Goal: Task Accomplishment & Management: Complete application form

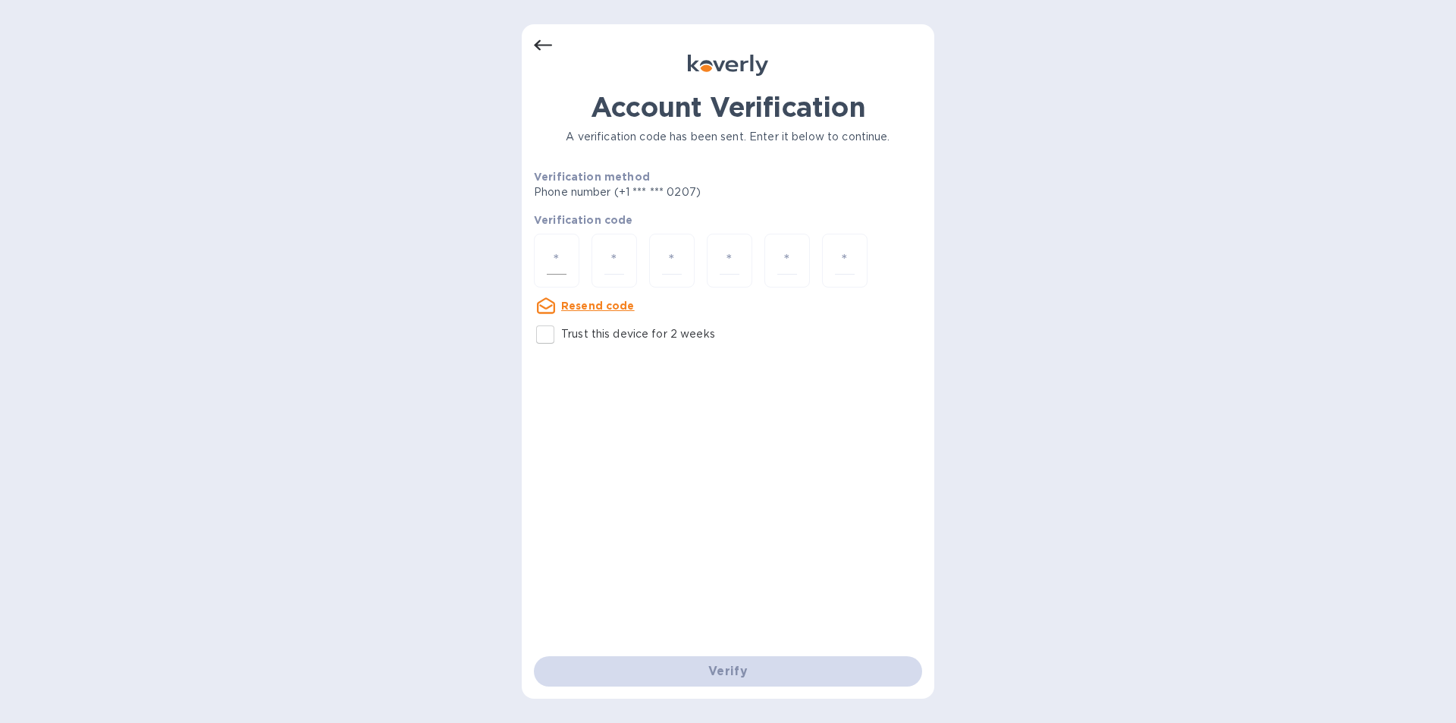
click at [554, 259] on input "number" at bounding box center [557, 260] width 20 height 28
type input "6"
type input "3"
type input "9"
type input "8"
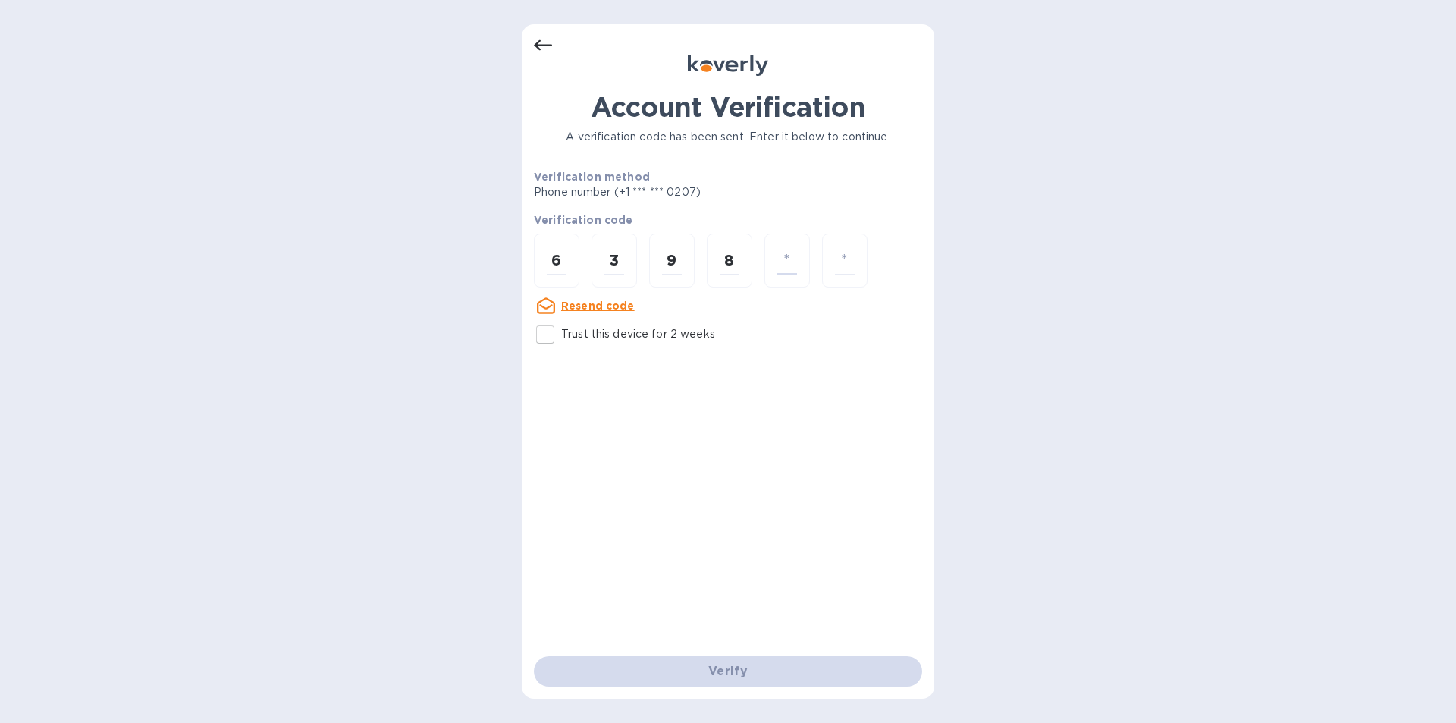
type input "3"
type input "5"
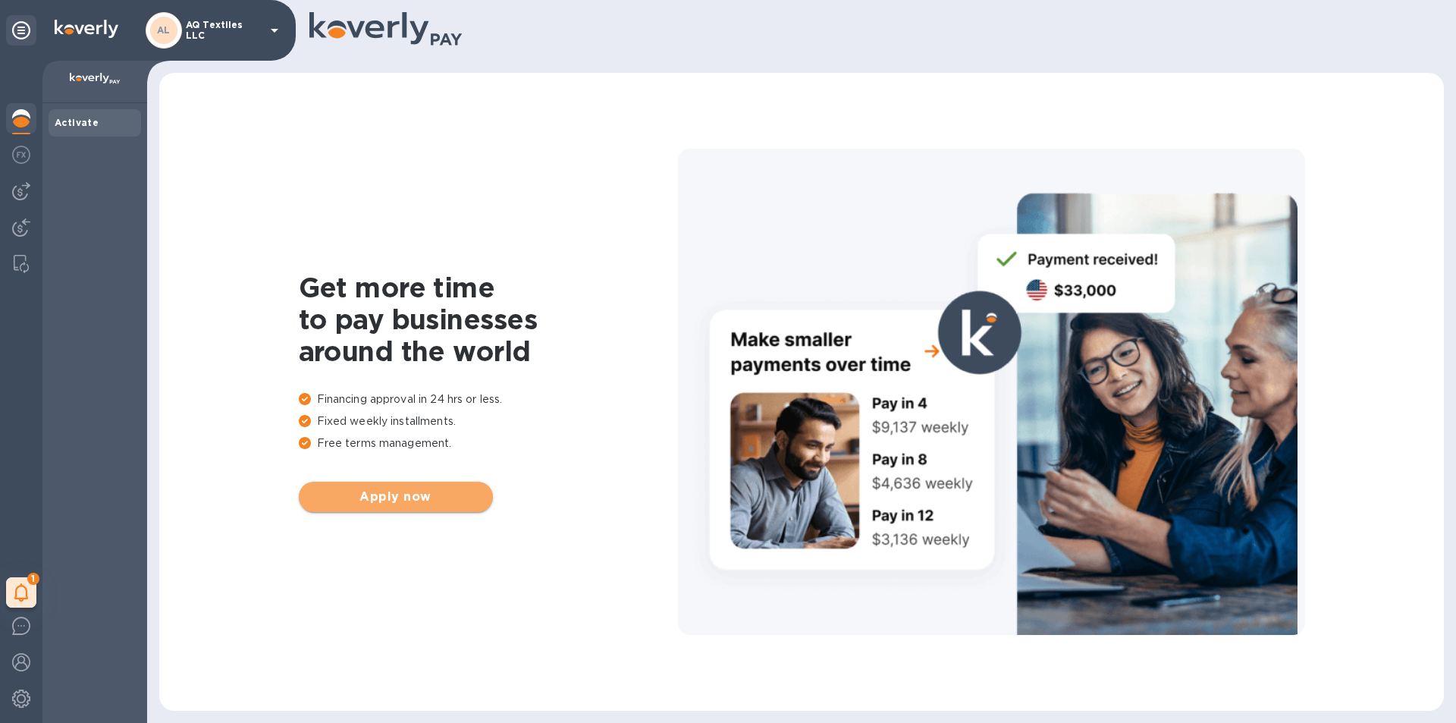
click at [414, 493] on span "Apply now" at bounding box center [396, 496] width 170 height 18
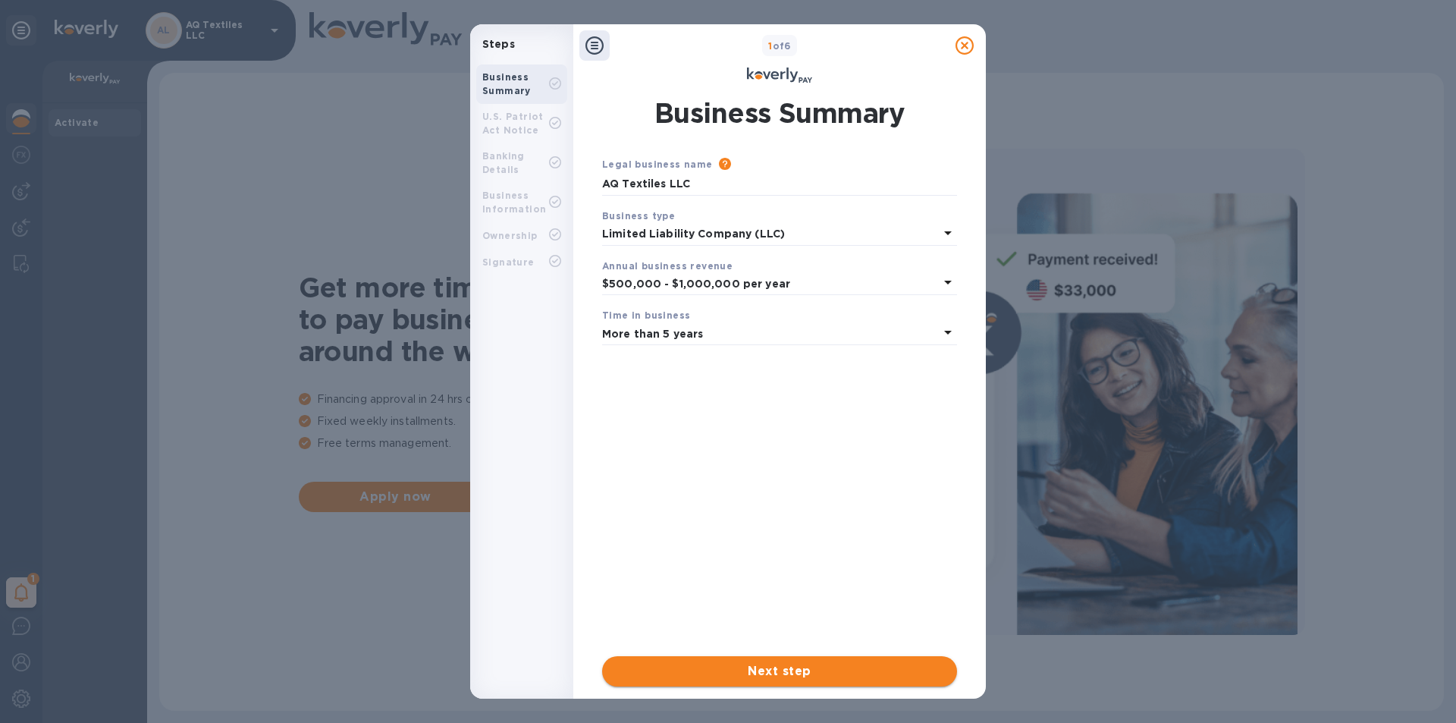
click at [768, 672] on span "Next step" at bounding box center [779, 671] width 331 height 18
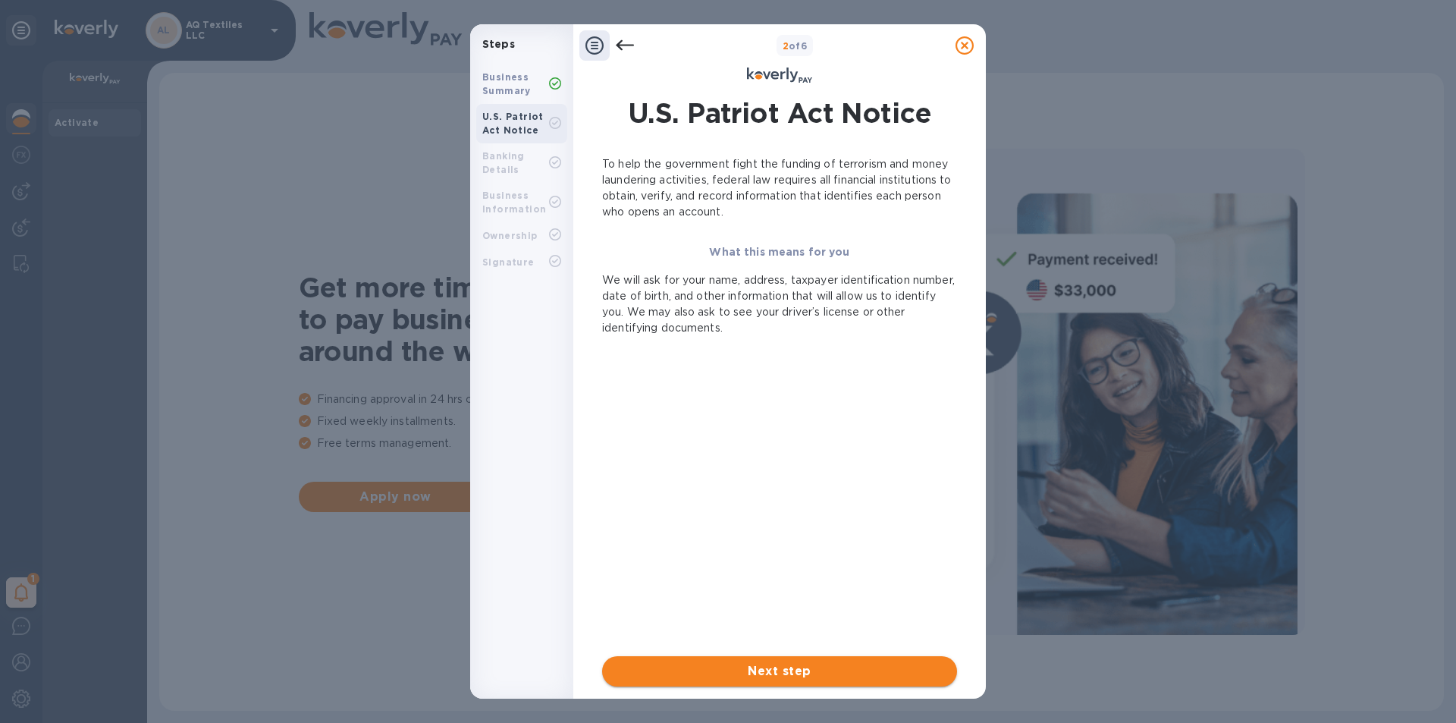
click at [768, 676] on span "Next step" at bounding box center [779, 671] width 331 height 18
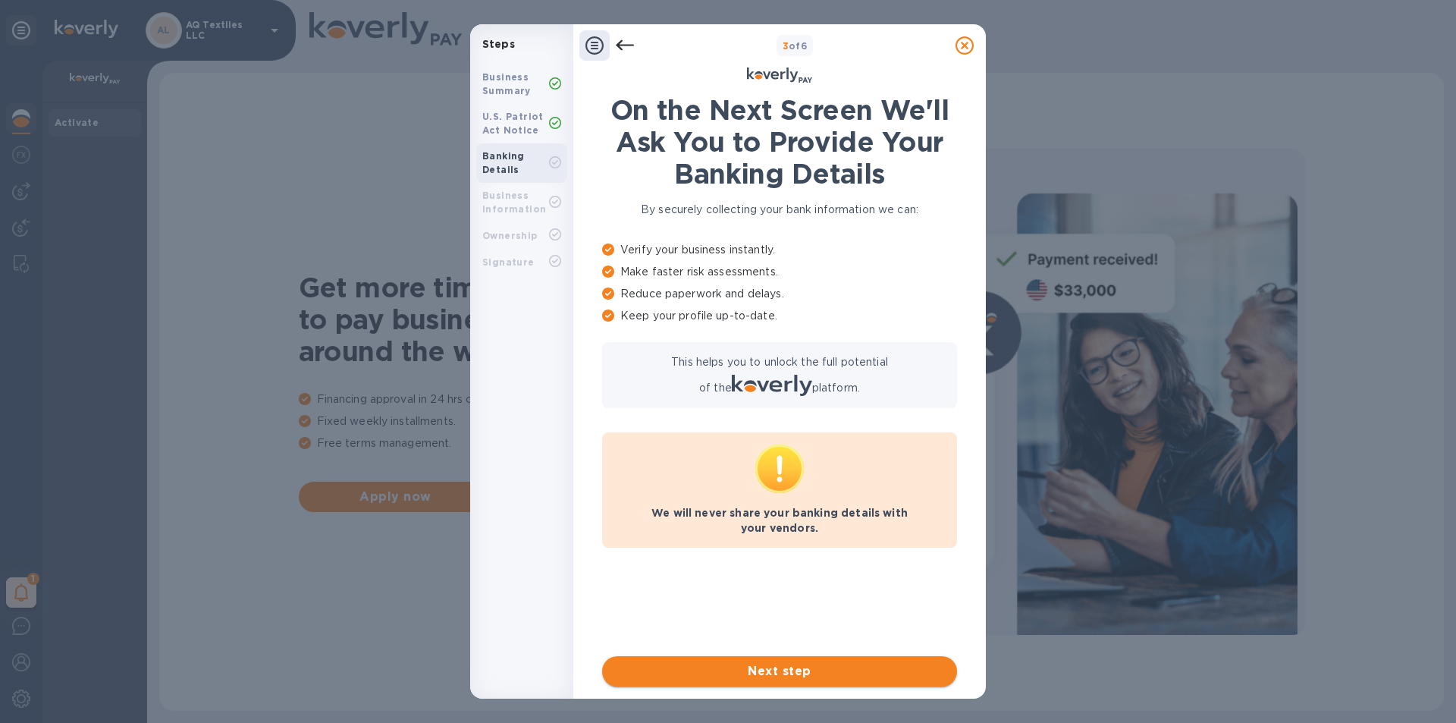
click at [767, 668] on span "Next step" at bounding box center [779, 671] width 331 height 18
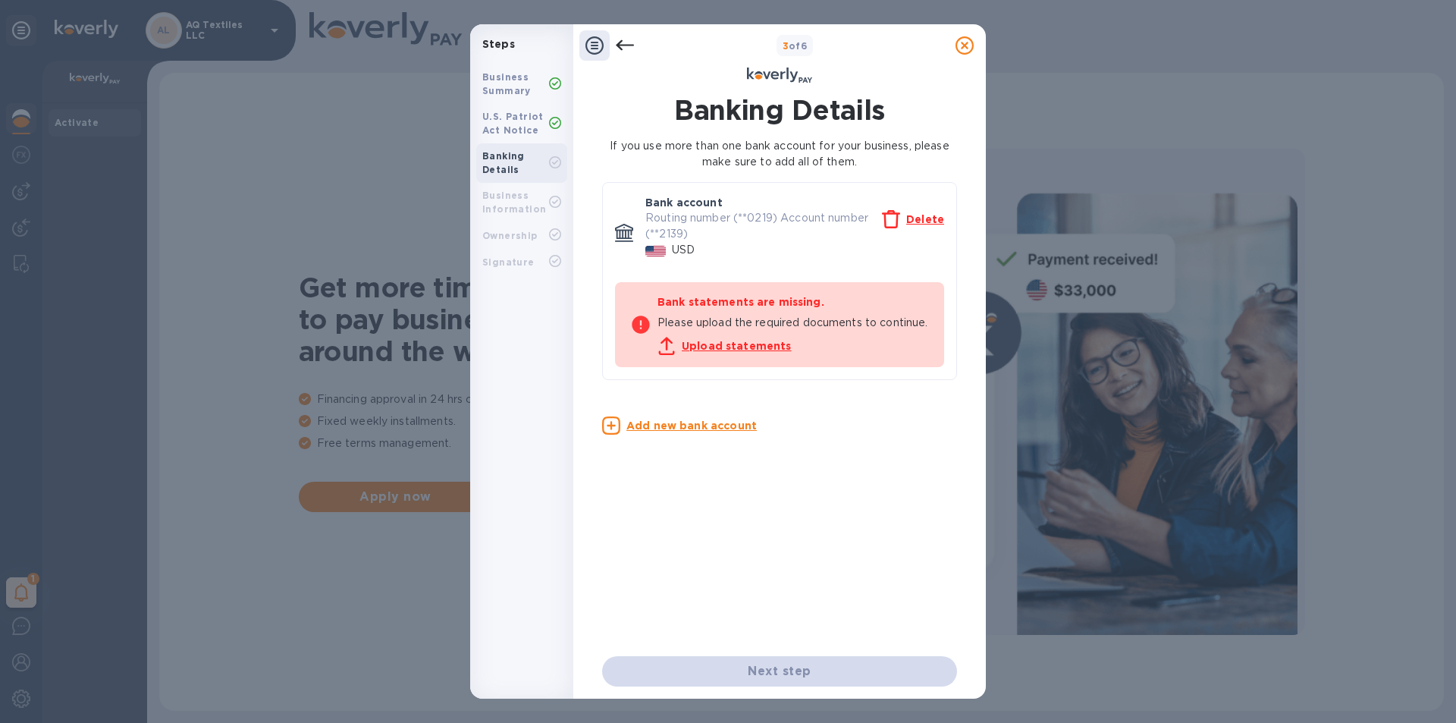
click at [764, 673] on div "Next step" at bounding box center [779, 671] width 355 height 30
click at [768, 669] on div "Next step" at bounding box center [779, 671] width 355 height 30
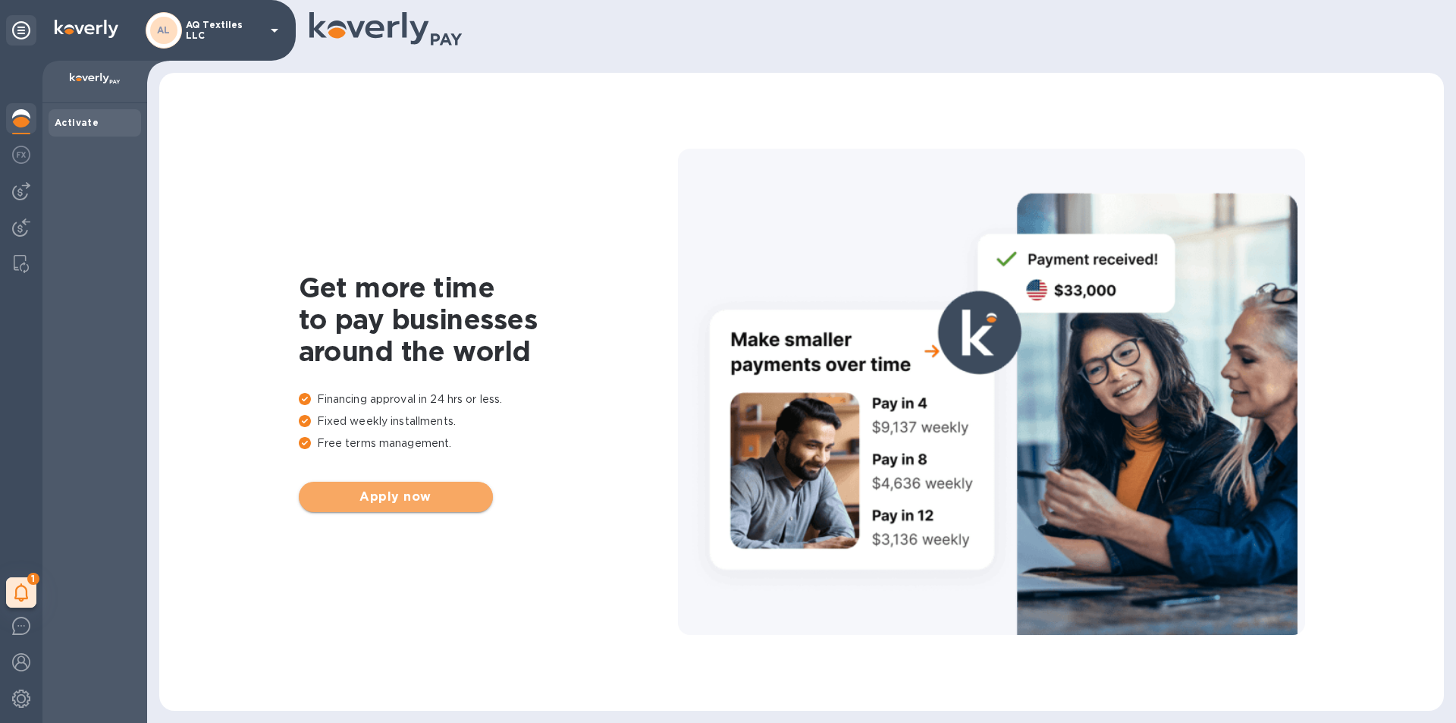
click at [384, 503] on span "Apply now" at bounding box center [396, 496] width 170 height 18
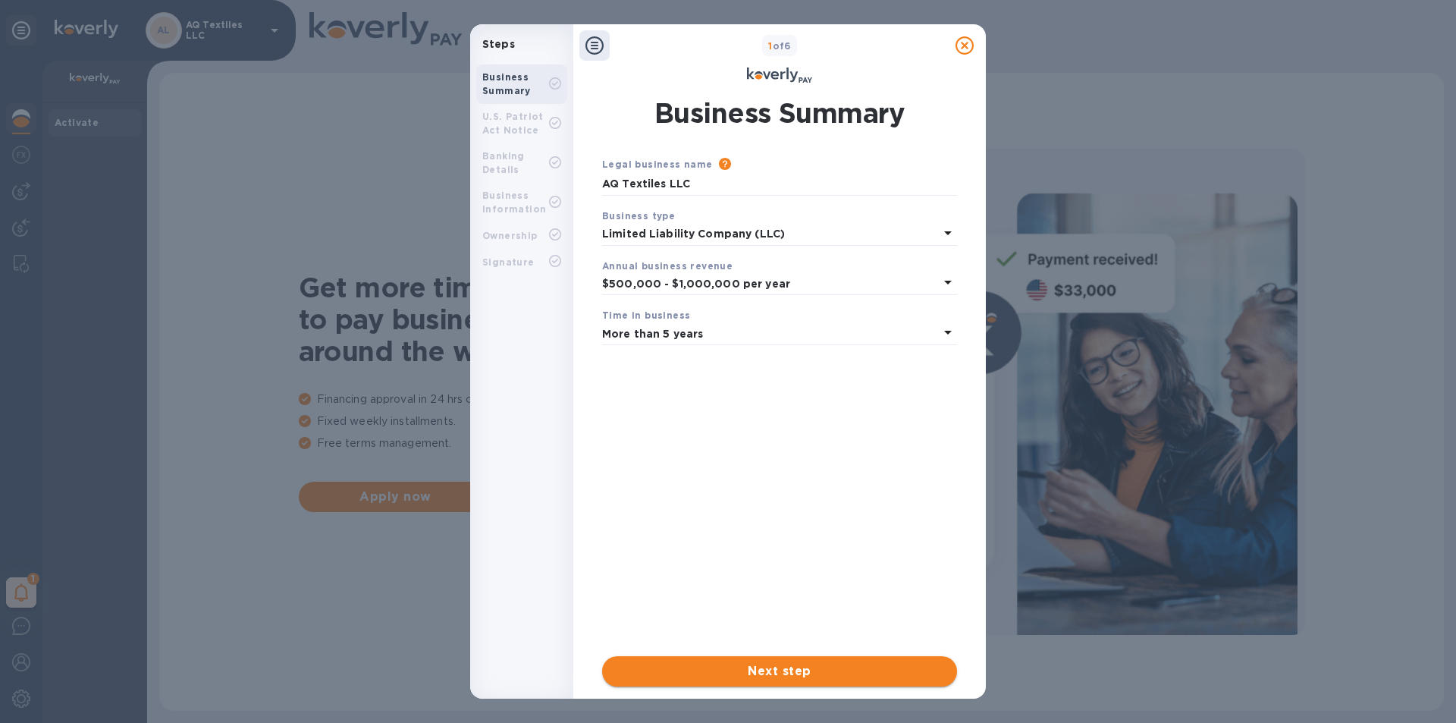
click at [775, 672] on span "Next step" at bounding box center [779, 671] width 331 height 18
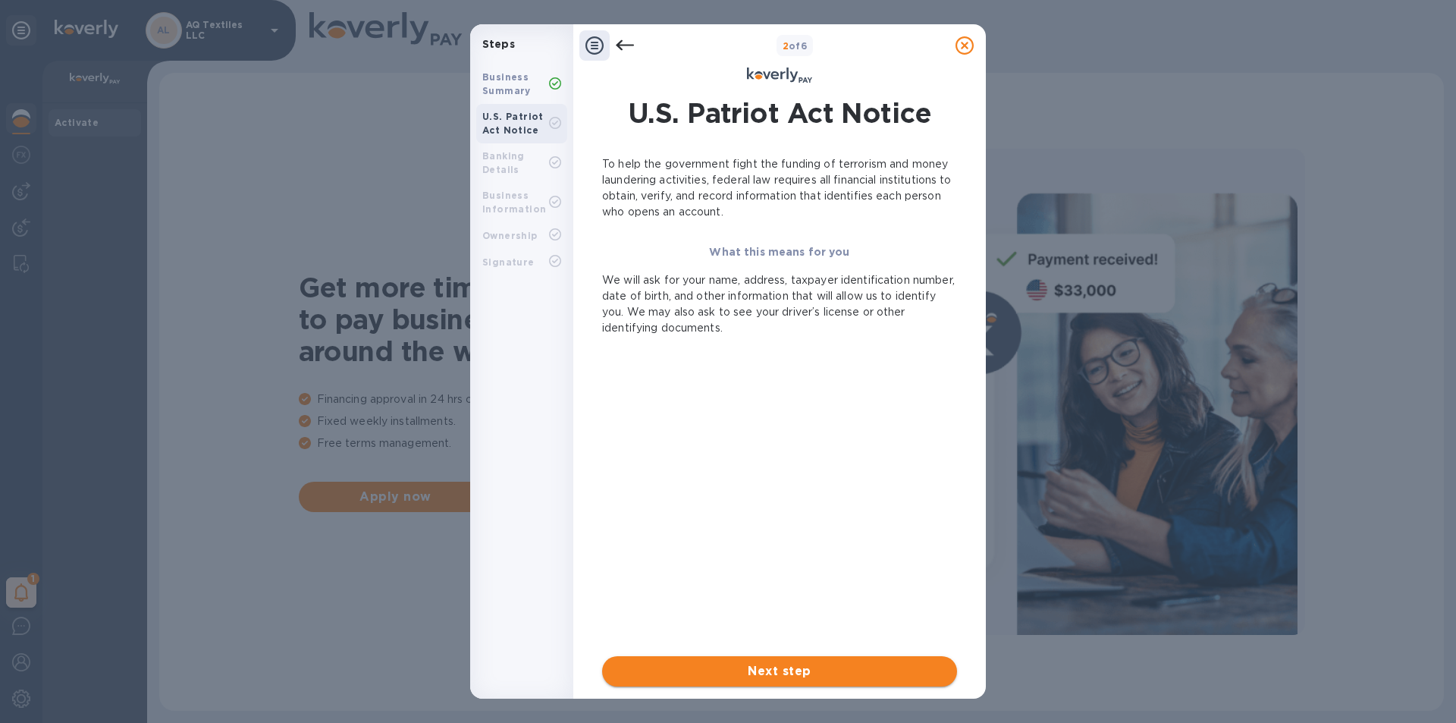
click at [765, 666] on span "Next step" at bounding box center [779, 671] width 331 height 18
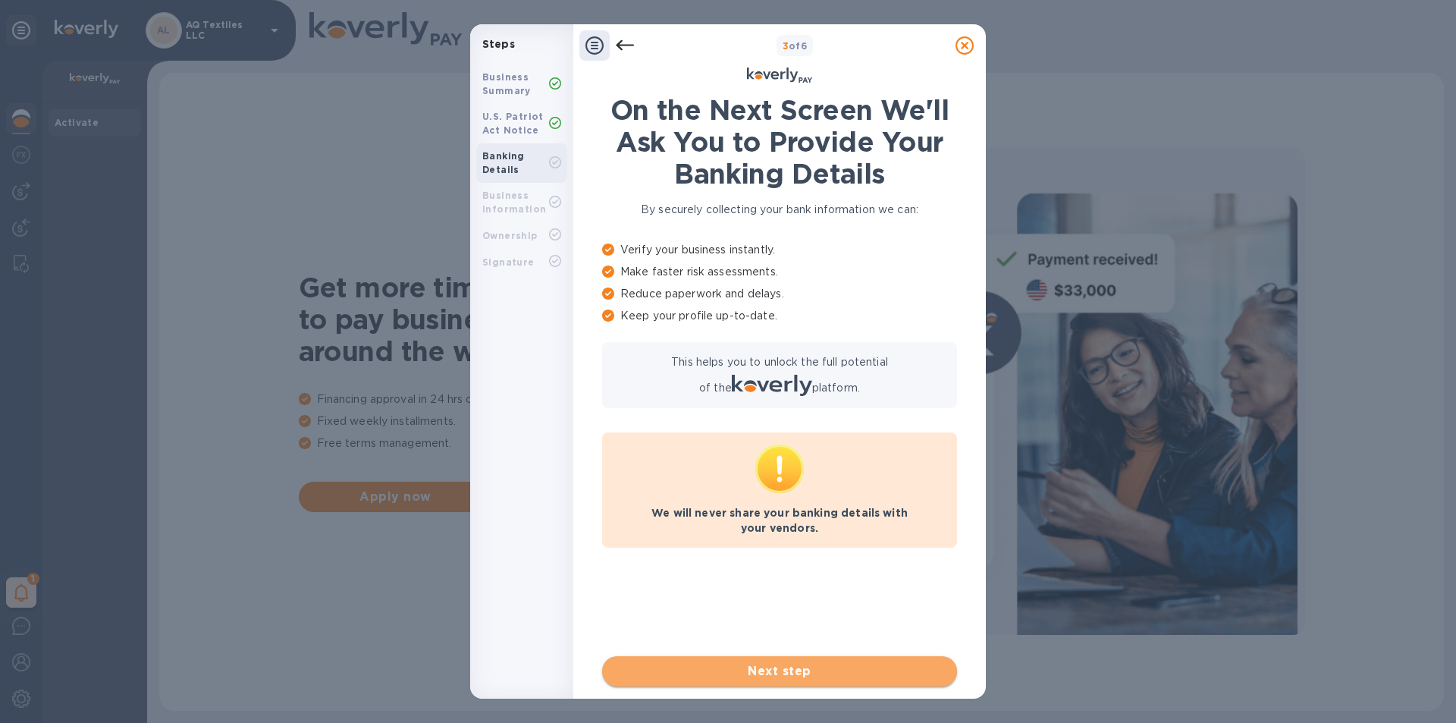
click at [788, 666] on span "Next step" at bounding box center [779, 671] width 331 height 18
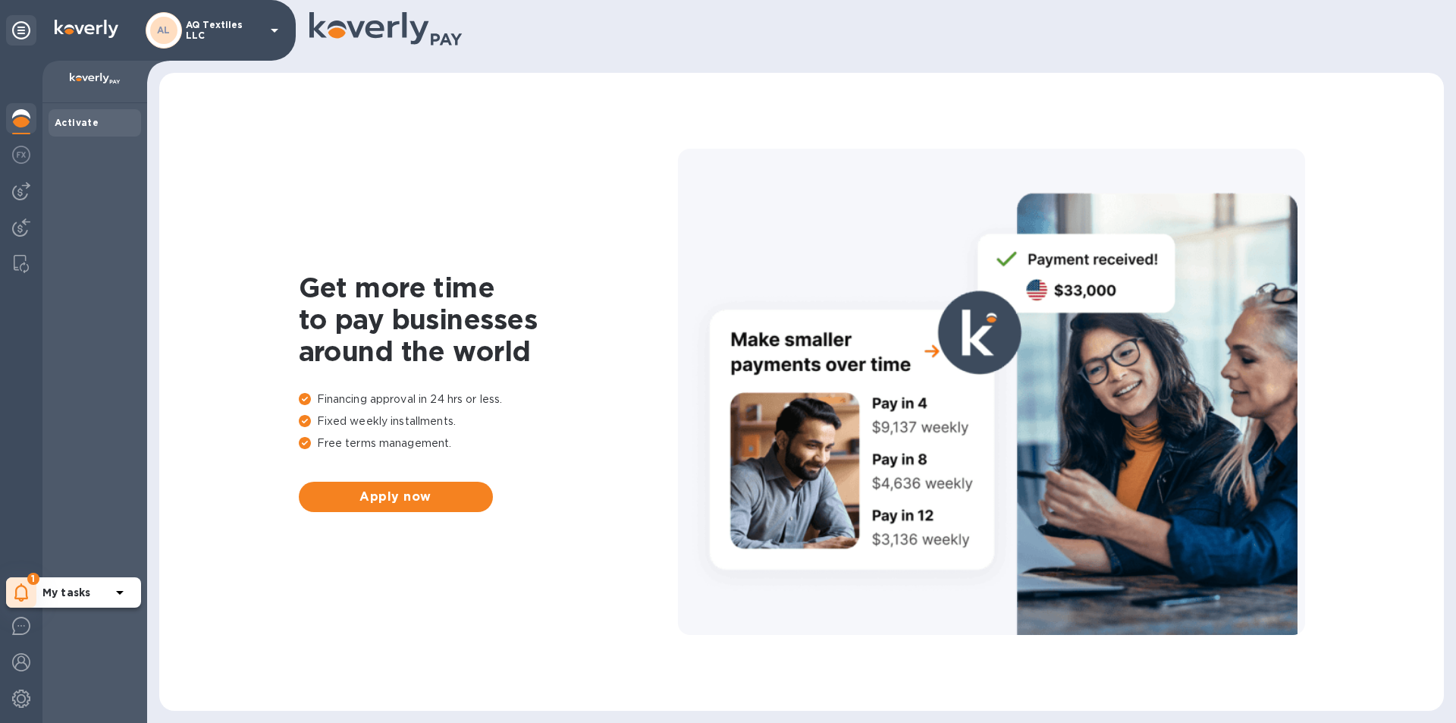
click at [119, 591] on icon at bounding box center [120, 593] width 8 height 4
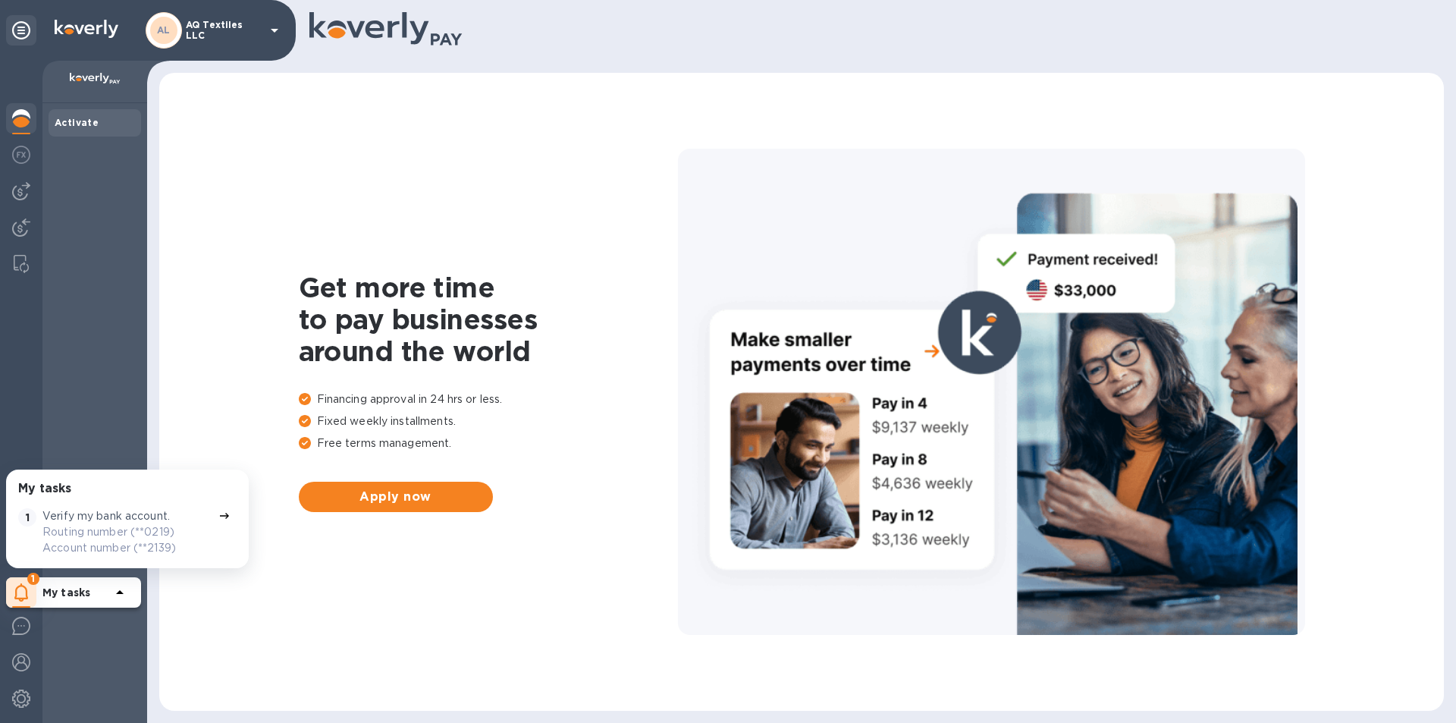
click at [220, 514] on icon at bounding box center [224, 515] width 12 height 12
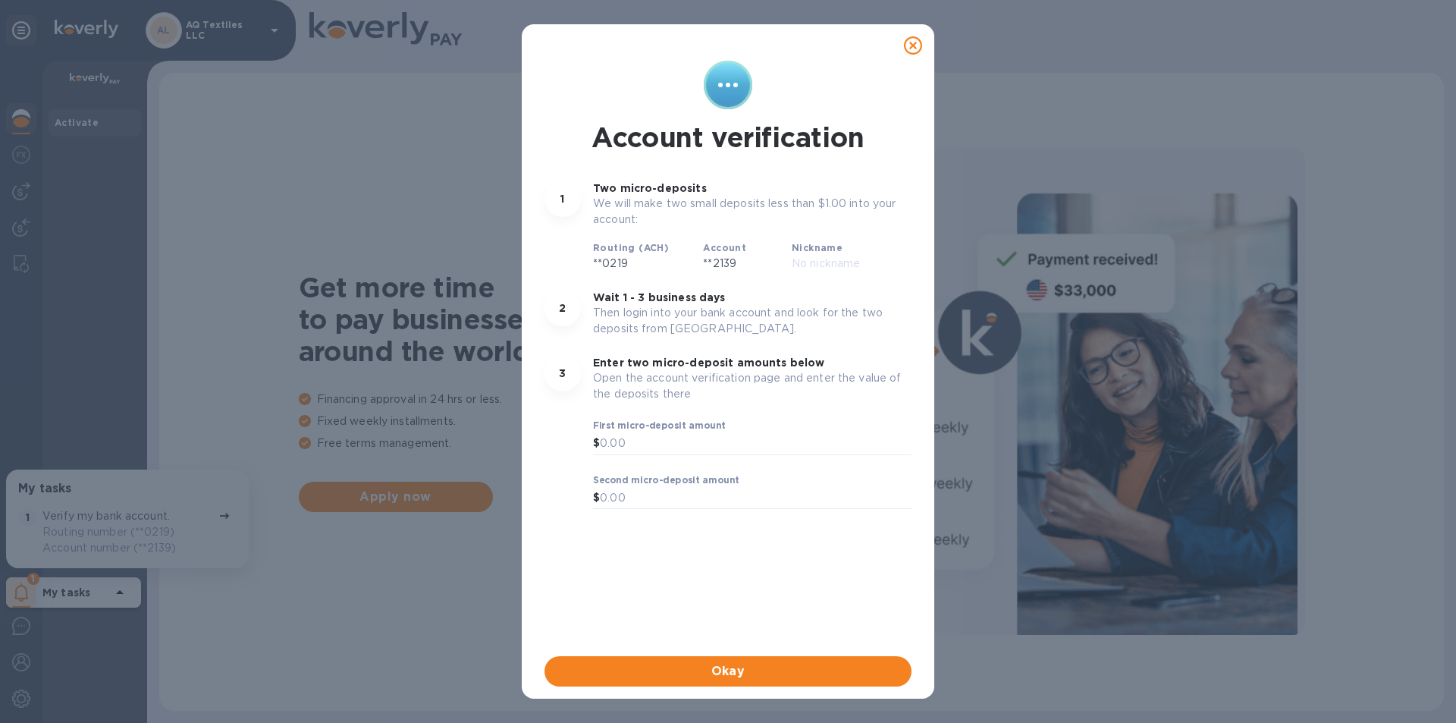
click at [358, 648] on div "Account verification 1 Two micro-deposits We will make two small deposits less …" at bounding box center [728, 361] width 1456 height 723
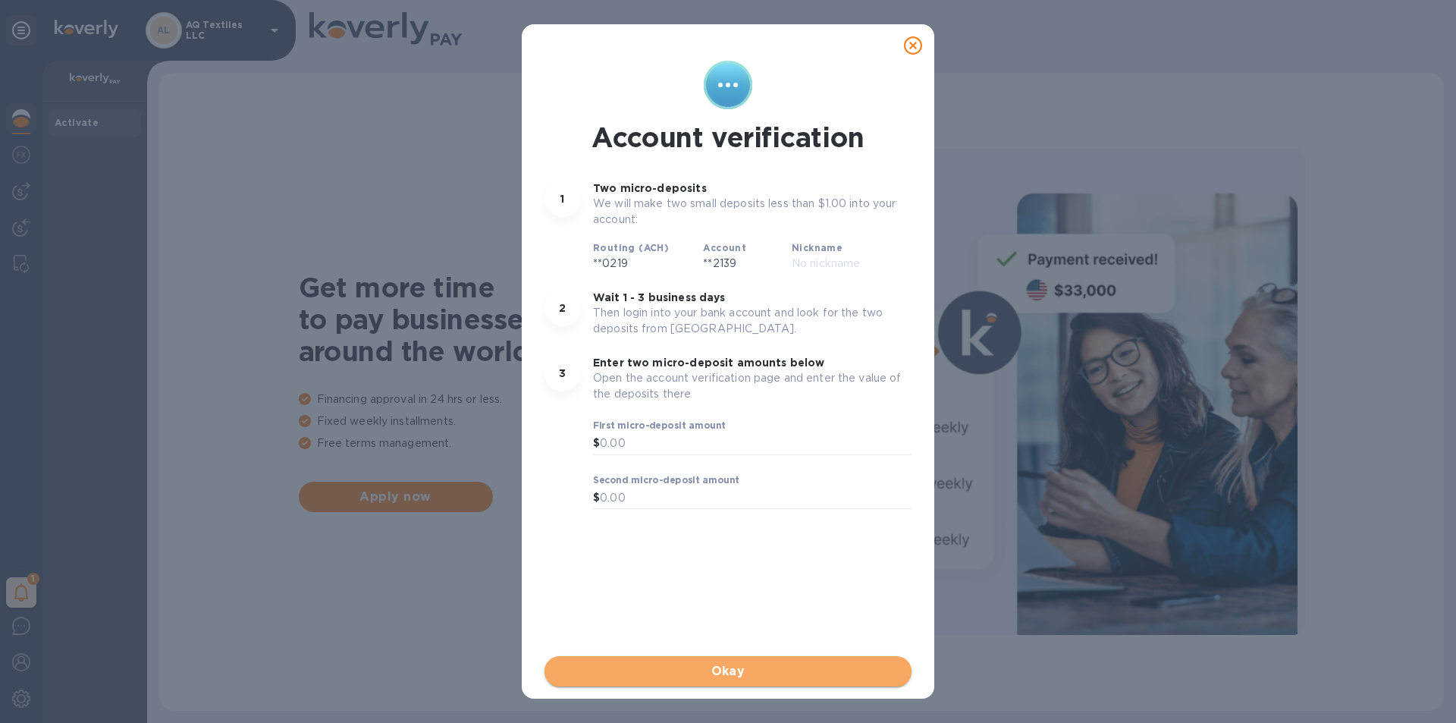
click at [735, 671] on span "Okay" at bounding box center [727, 671] width 343 height 18
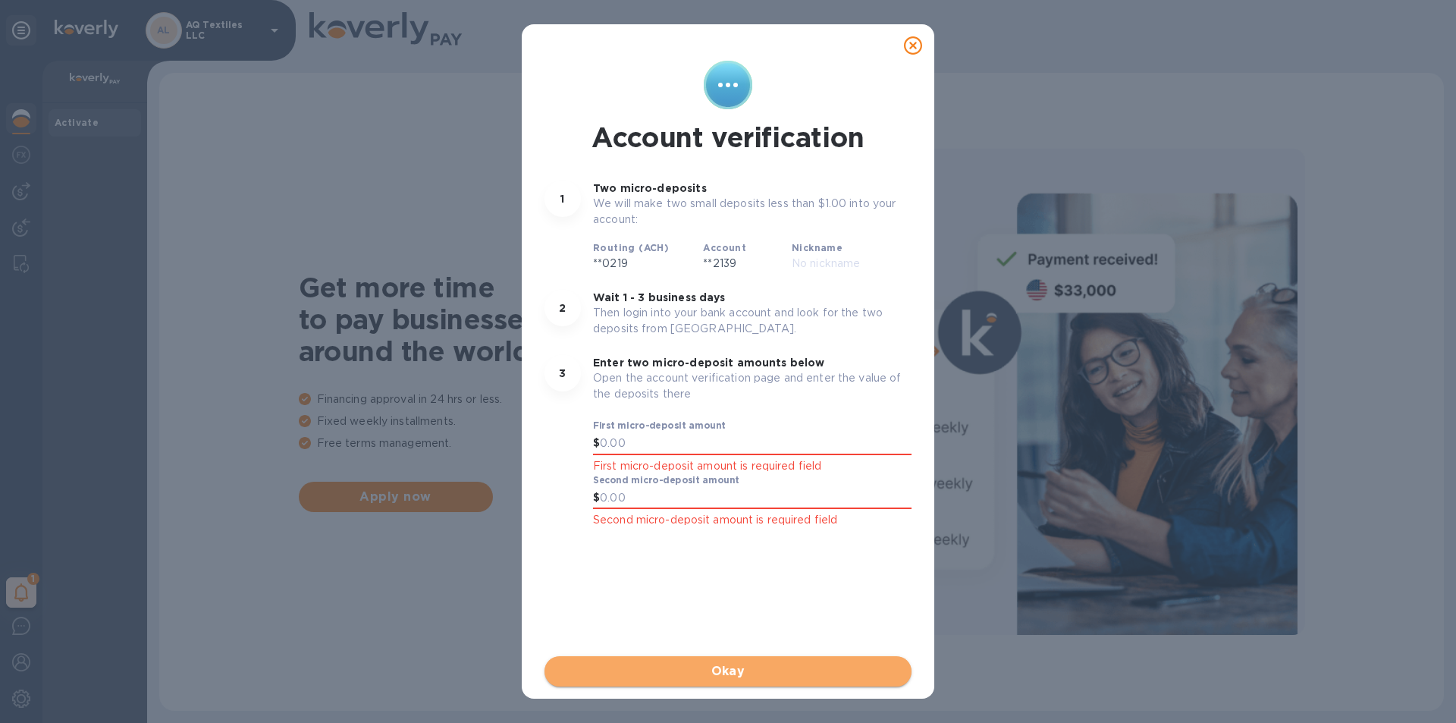
click at [730, 674] on span "Okay" at bounding box center [727, 671] width 343 height 18
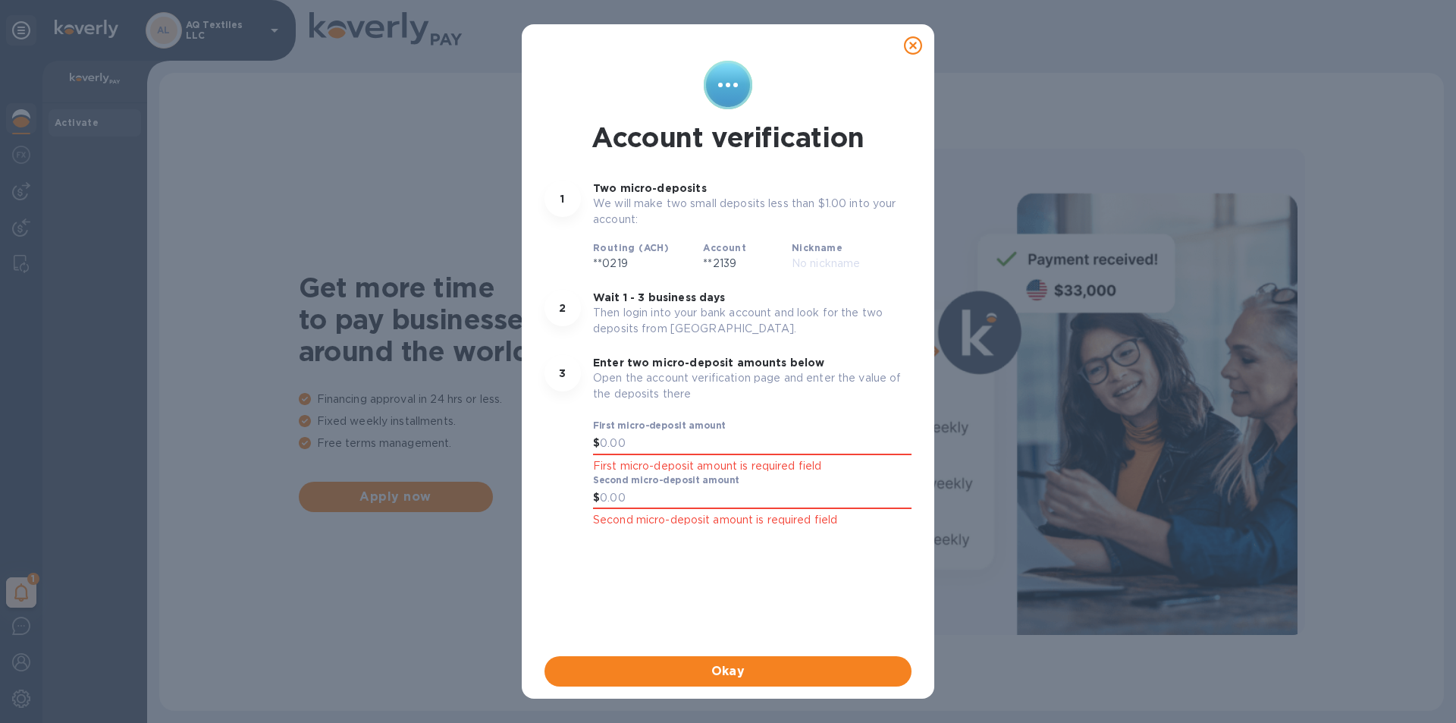
click at [916, 51] on icon at bounding box center [913, 45] width 18 height 18
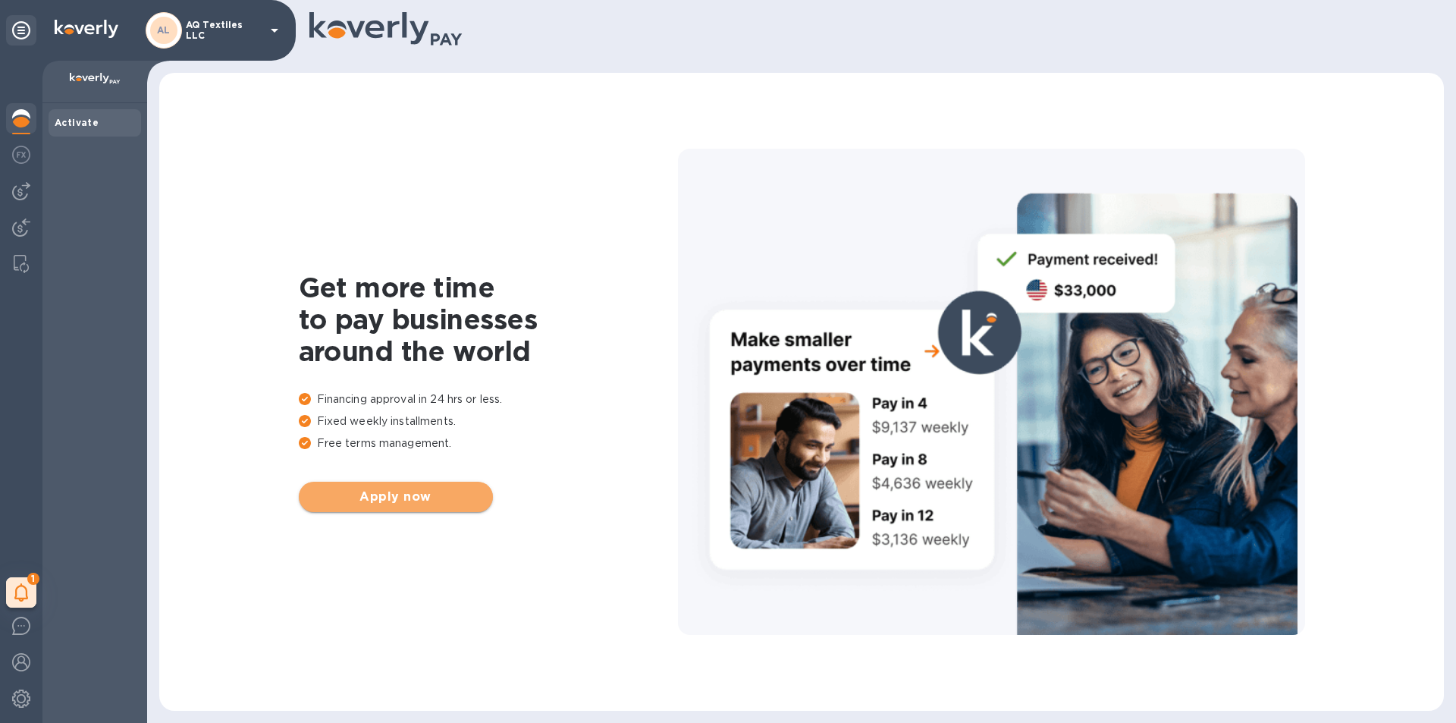
click at [384, 499] on span "Apply now" at bounding box center [396, 496] width 170 height 18
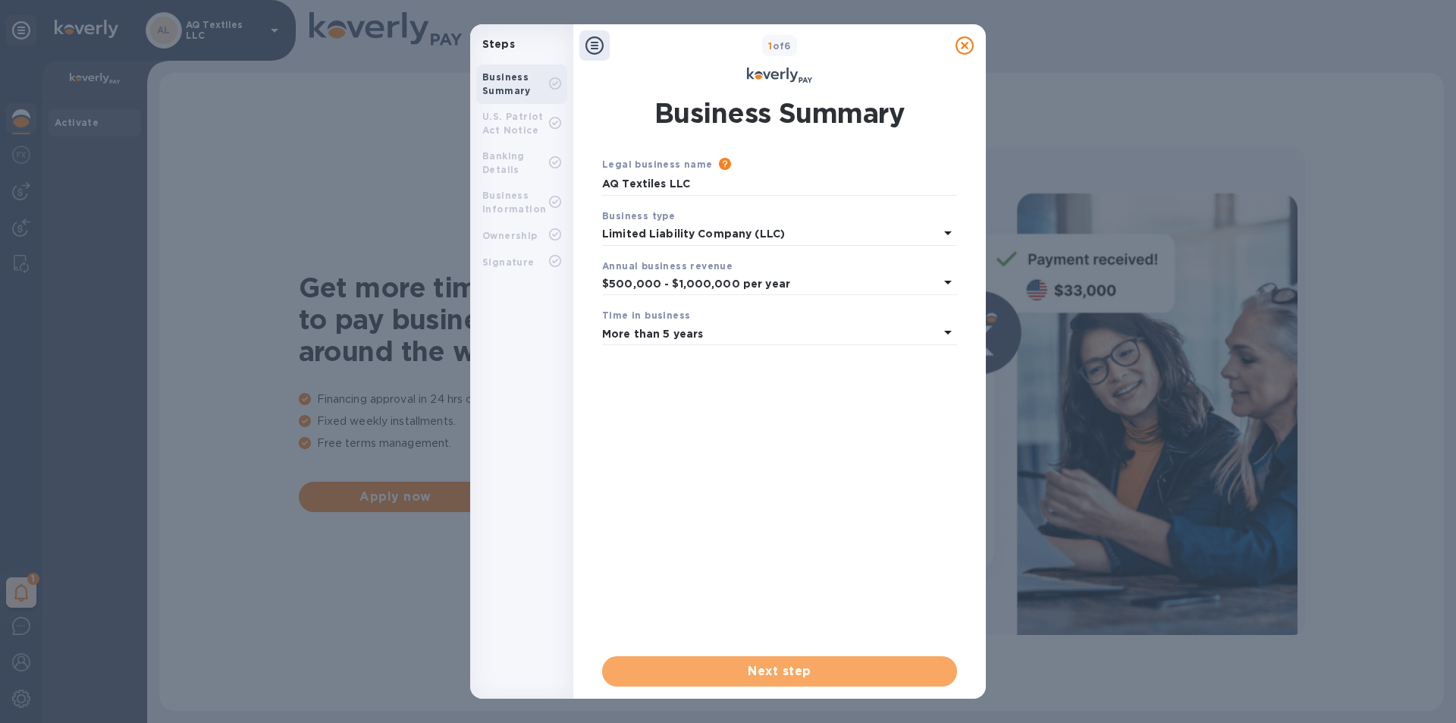
click at [764, 670] on span "Next step" at bounding box center [779, 671] width 331 height 18
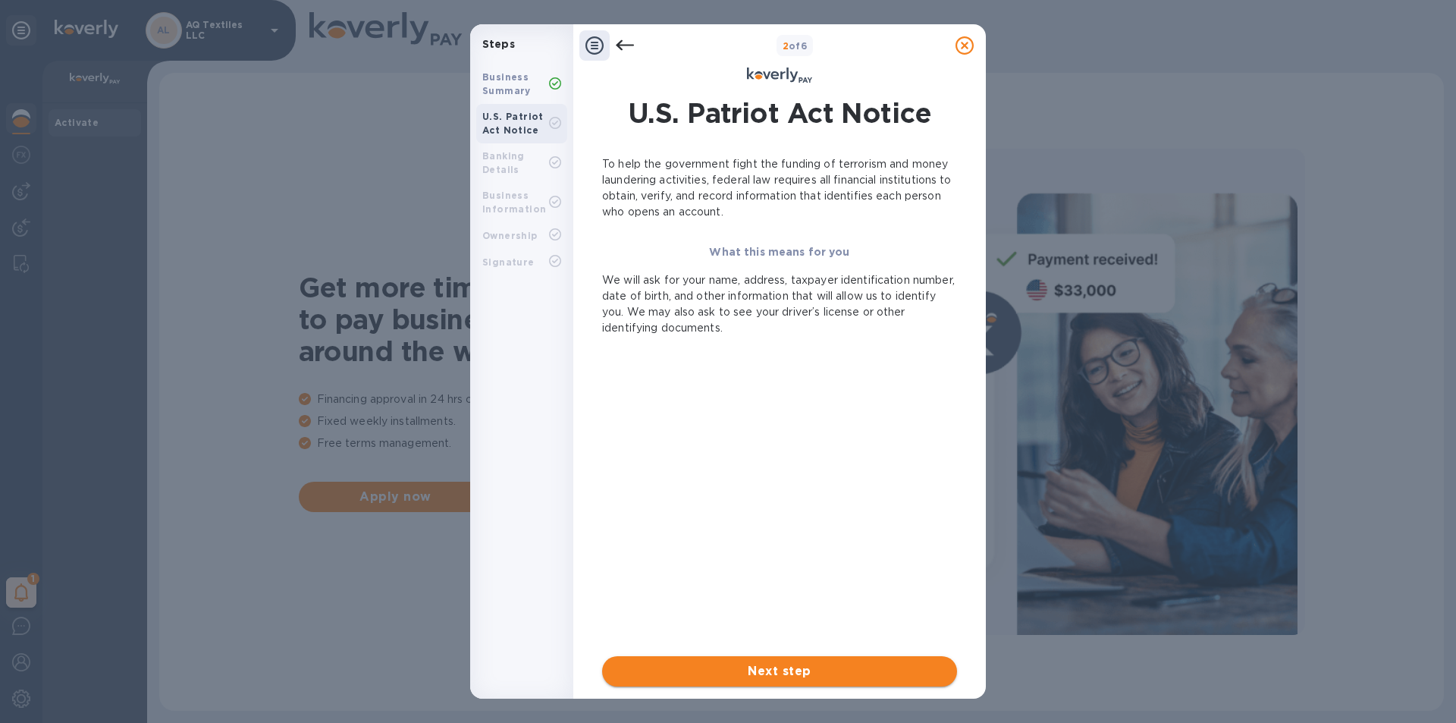
click at [788, 666] on span "Next step" at bounding box center [779, 671] width 331 height 18
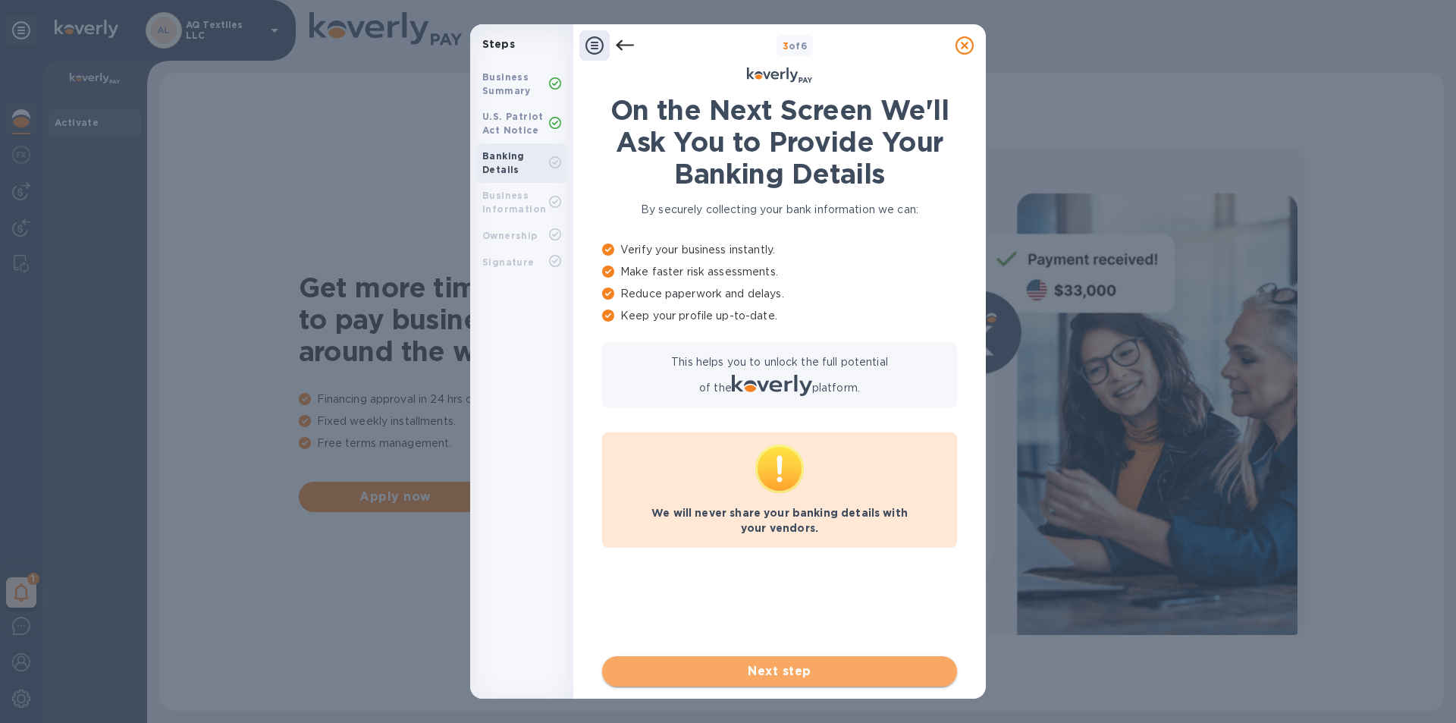
click at [829, 671] on span "Next step" at bounding box center [779, 671] width 331 height 18
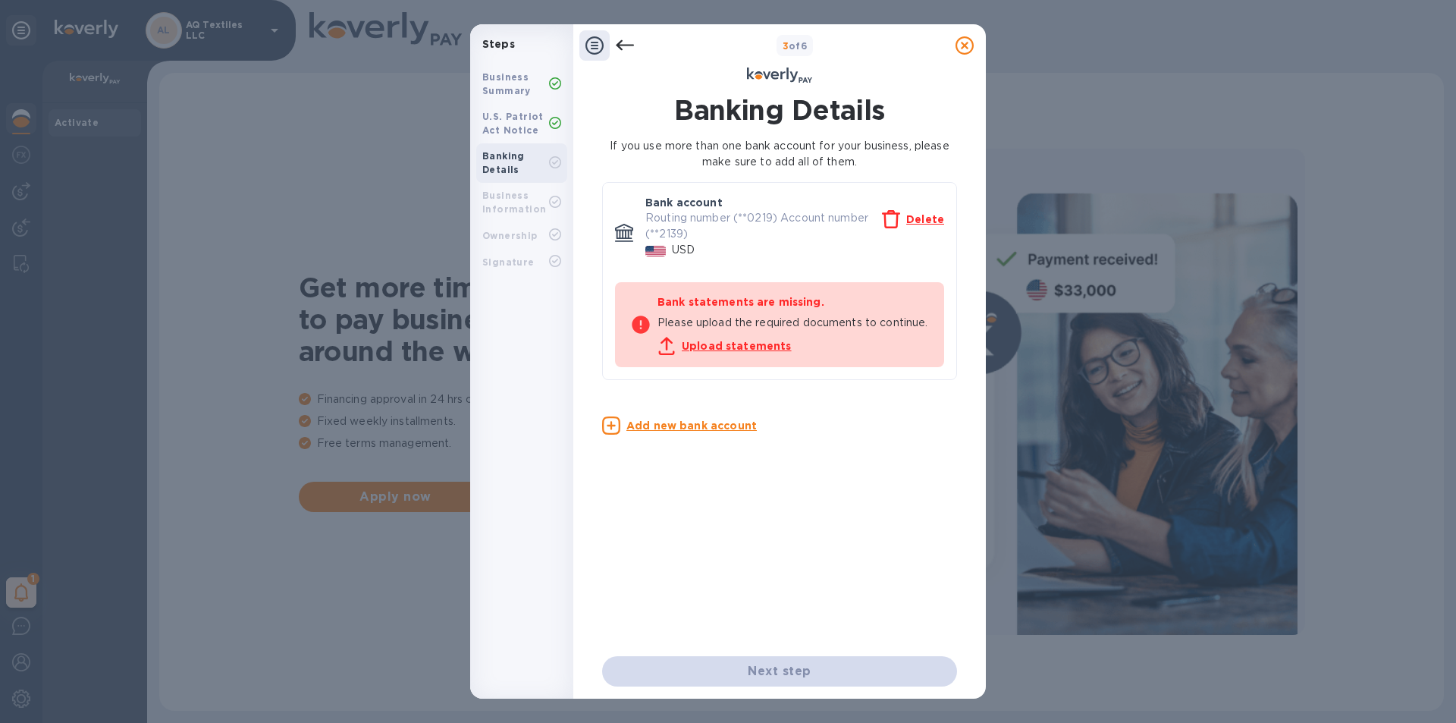
click at [780, 661] on div "Next step" at bounding box center [779, 671] width 355 height 30
click at [955, 47] on div at bounding box center [964, 45] width 30 height 30
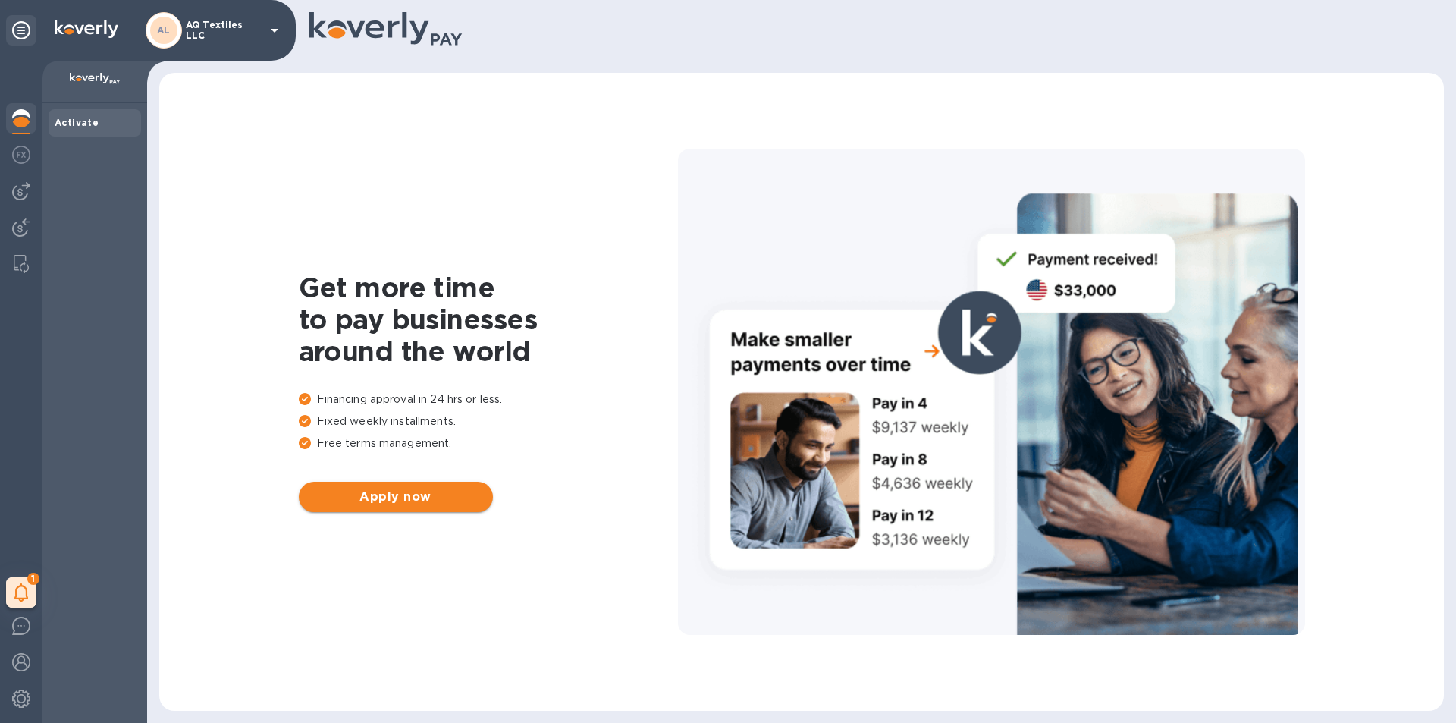
click at [387, 497] on span "Apply now" at bounding box center [396, 496] width 170 height 18
click at [387, 500] on div at bounding box center [728, 361] width 1456 height 723
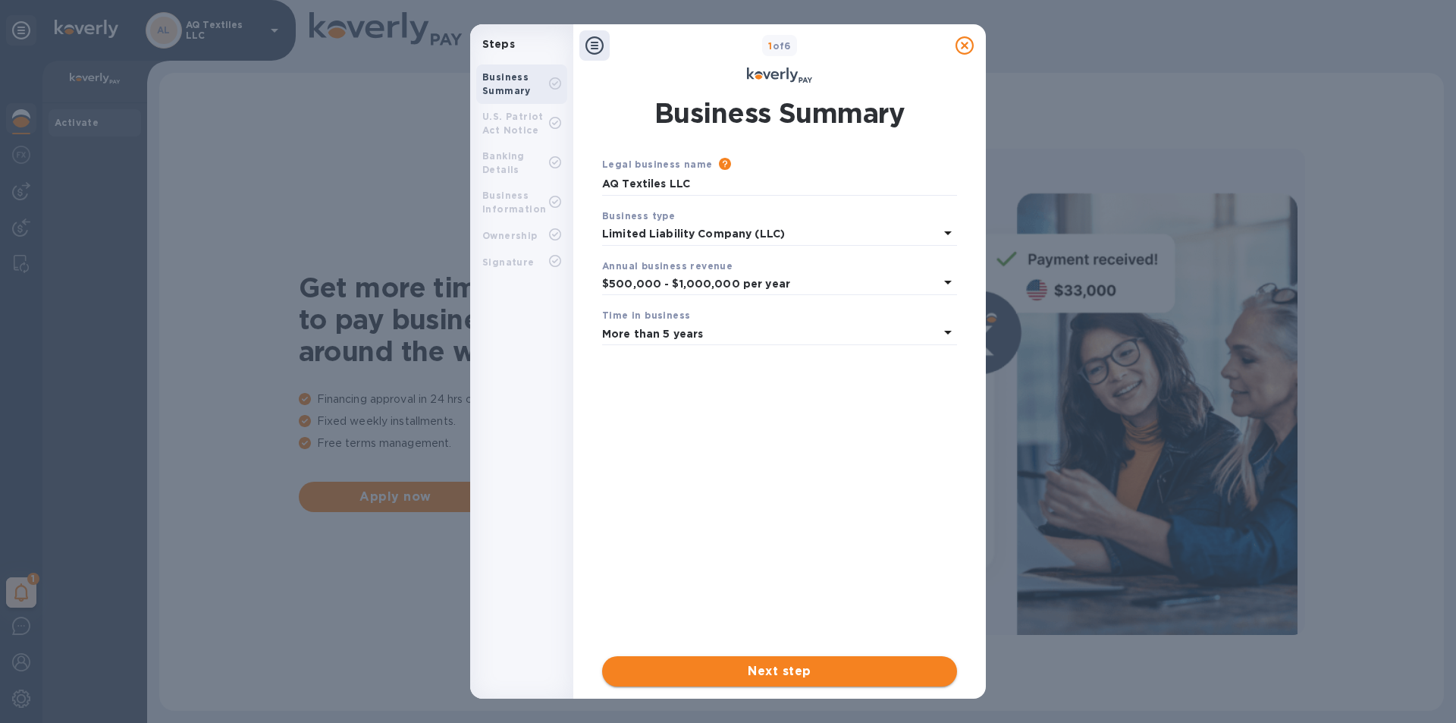
click at [774, 667] on span "Next step" at bounding box center [779, 671] width 331 height 18
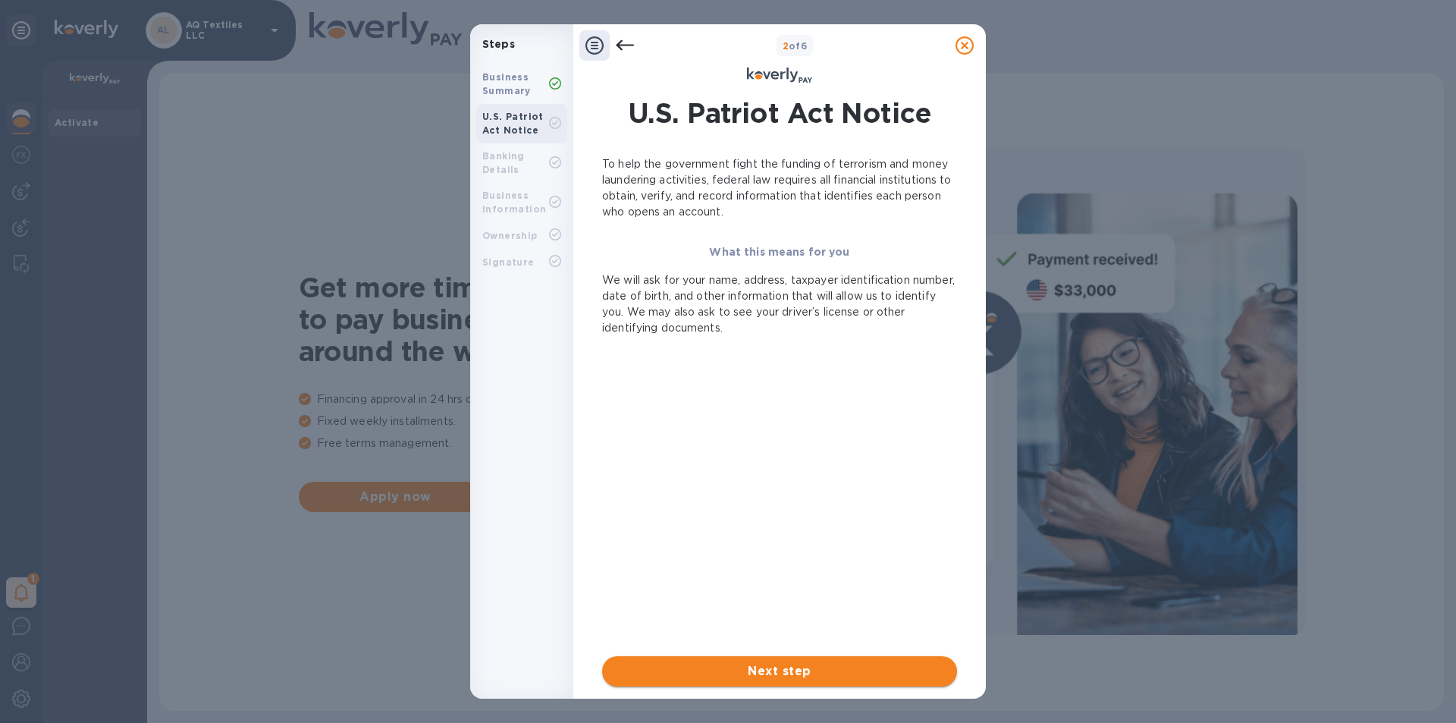
click at [787, 671] on span "Next step" at bounding box center [779, 671] width 331 height 18
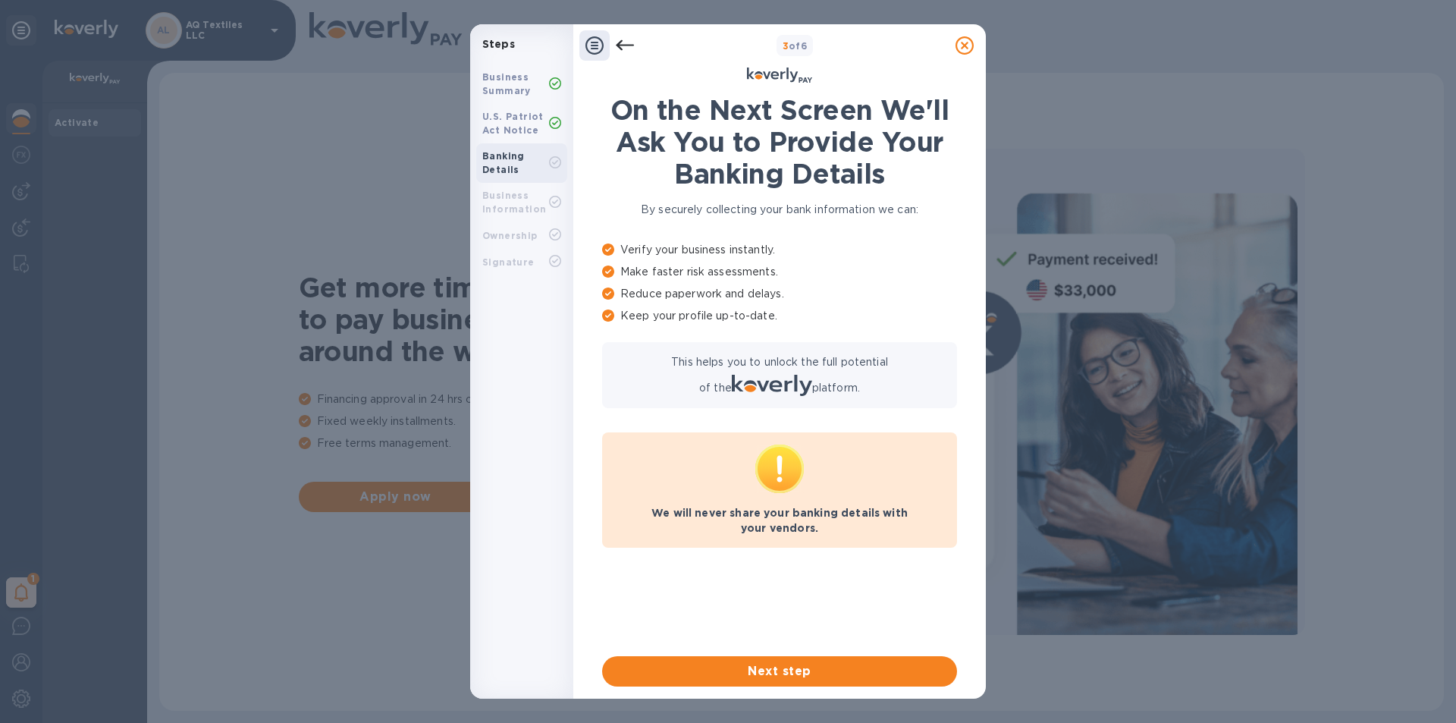
click at [773, 675] on span "Next step" at bounding box center [779, 671] width 331 height 18
